Goal: Information Seeking & Learning: Learn about a topic

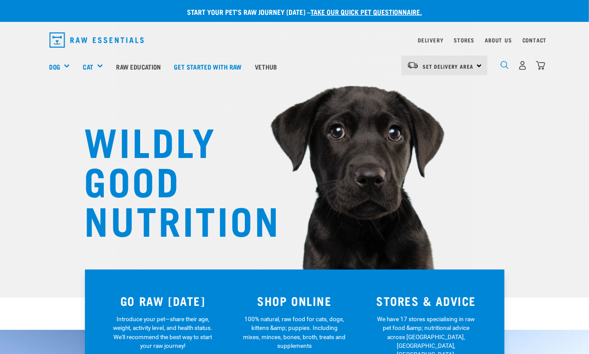
click at [502, 64] on img "dropdown navigation" at bounding box center [504, 65] width 8 height 8
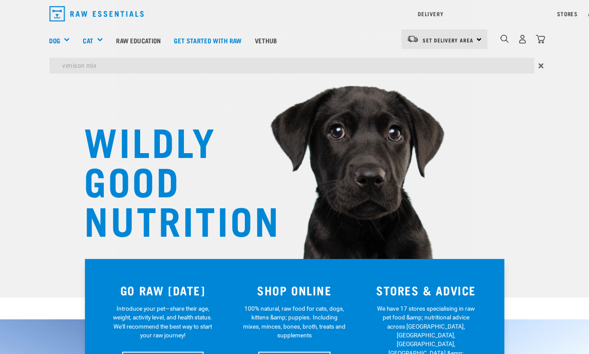
type input "venison mix"
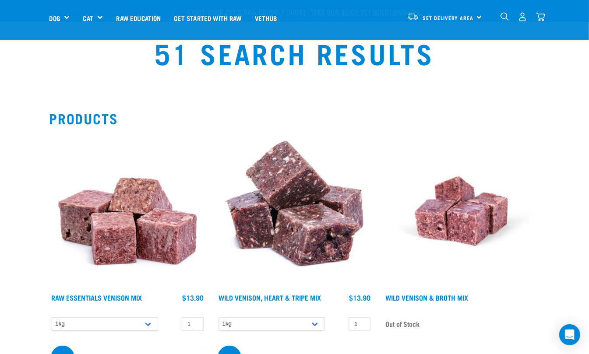
scroll to position [97, 0]
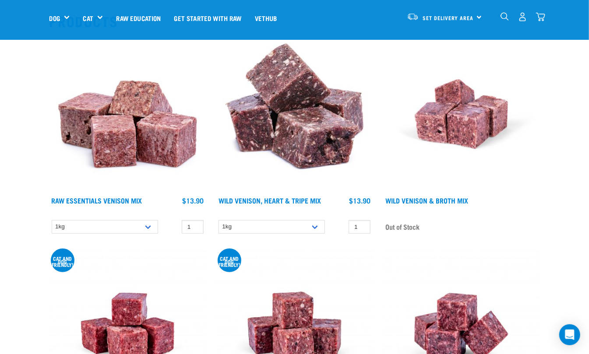
click at [120, 121] on img at bounding box center [127, 114] width 156 height 156
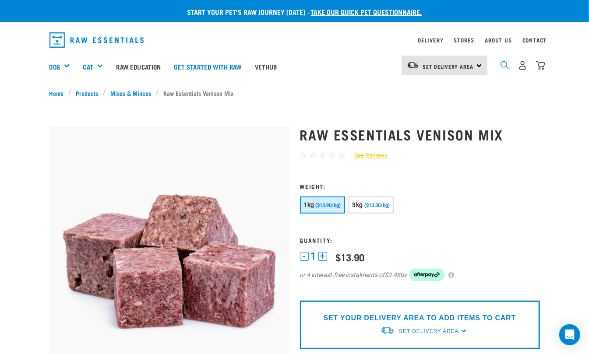
click at [505, 62] on img "dropdown navigation" at bounding box center [504, 65] width 8 height 8
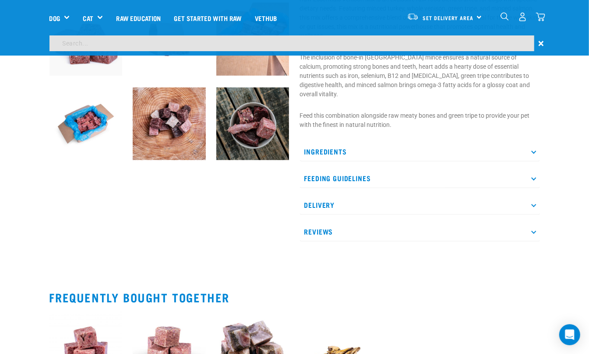
scroll to position [284, 0]
click at [172, 48] on input "search" at bounding box center [291, 43] width 484 height 16
type input "goat mix"
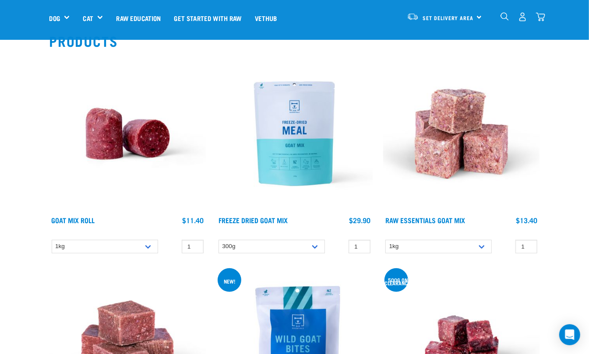
scroll to position [97, 0]
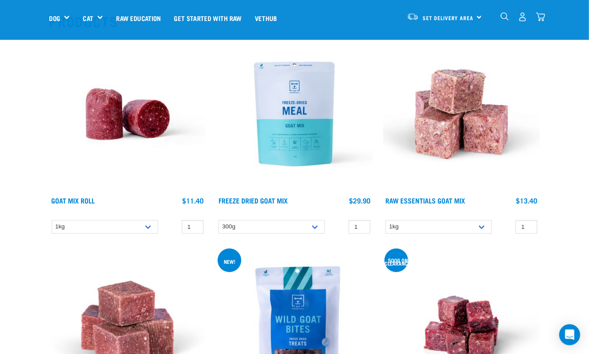
click at [466, 132] on img at bounding box center [461, 114] width 156 height 156
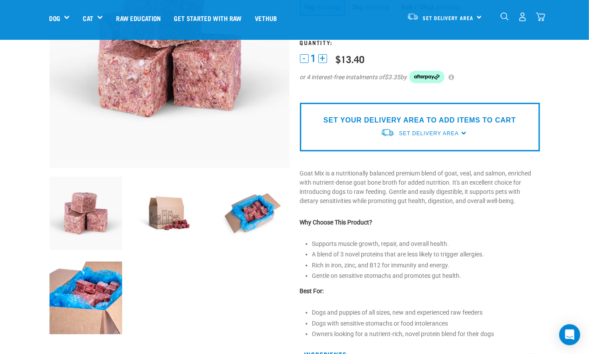
scroll to position [194, 0]
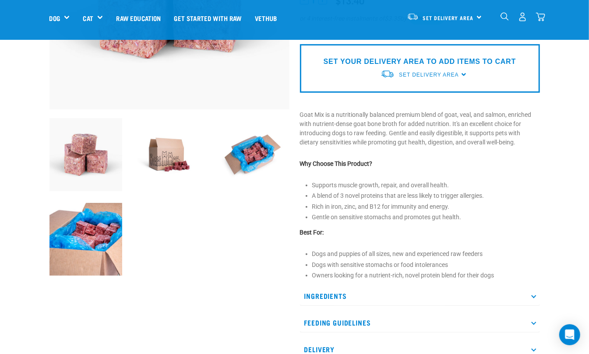
click at [319, 294] on p "Ingredients" at bounding box center [420, 296] width 240 height 20
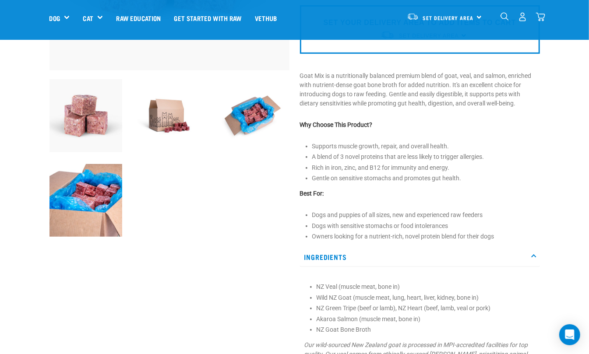
scroll to position [253, 0]
